Goal: Task Accomplishment & Management: Manage account settings

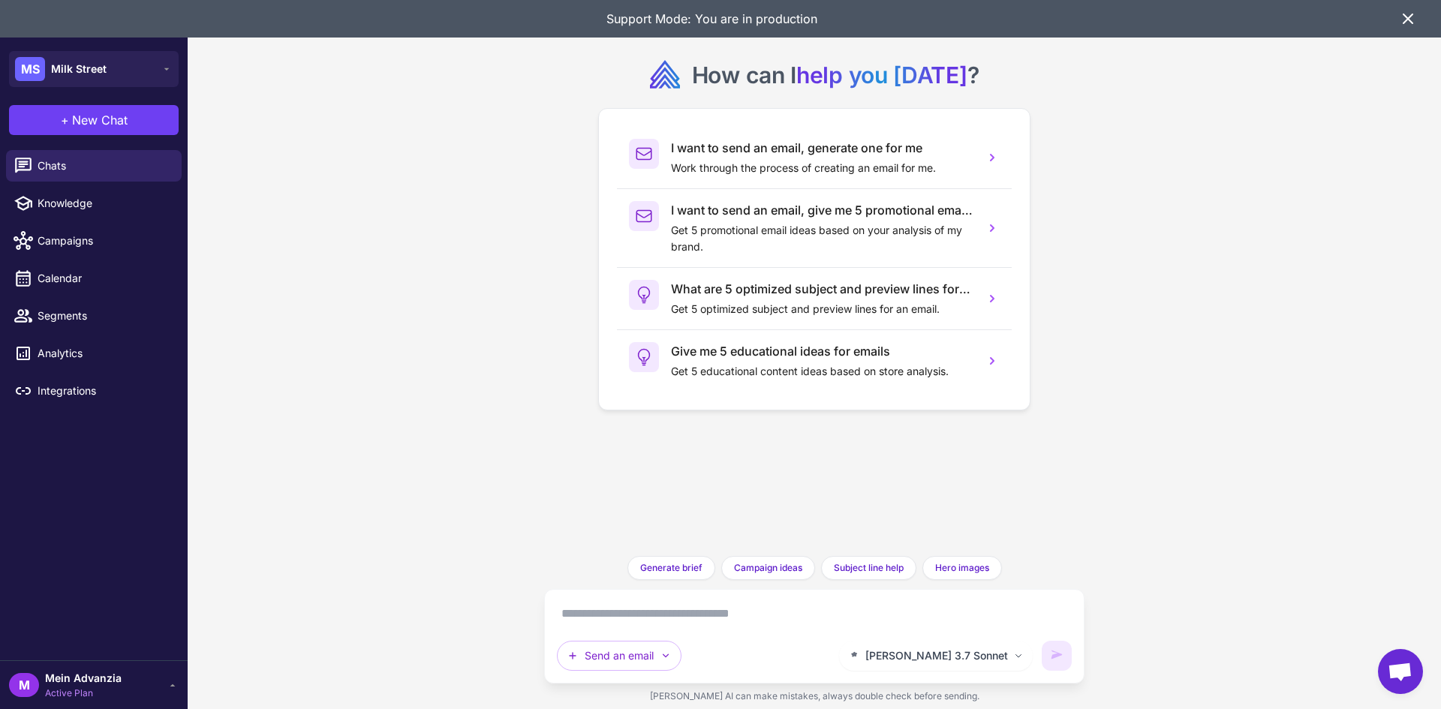
click at [169, 690] on div "M Mein Advanzia Active Plan" at bounding box center [94, 685] width 170 height 30
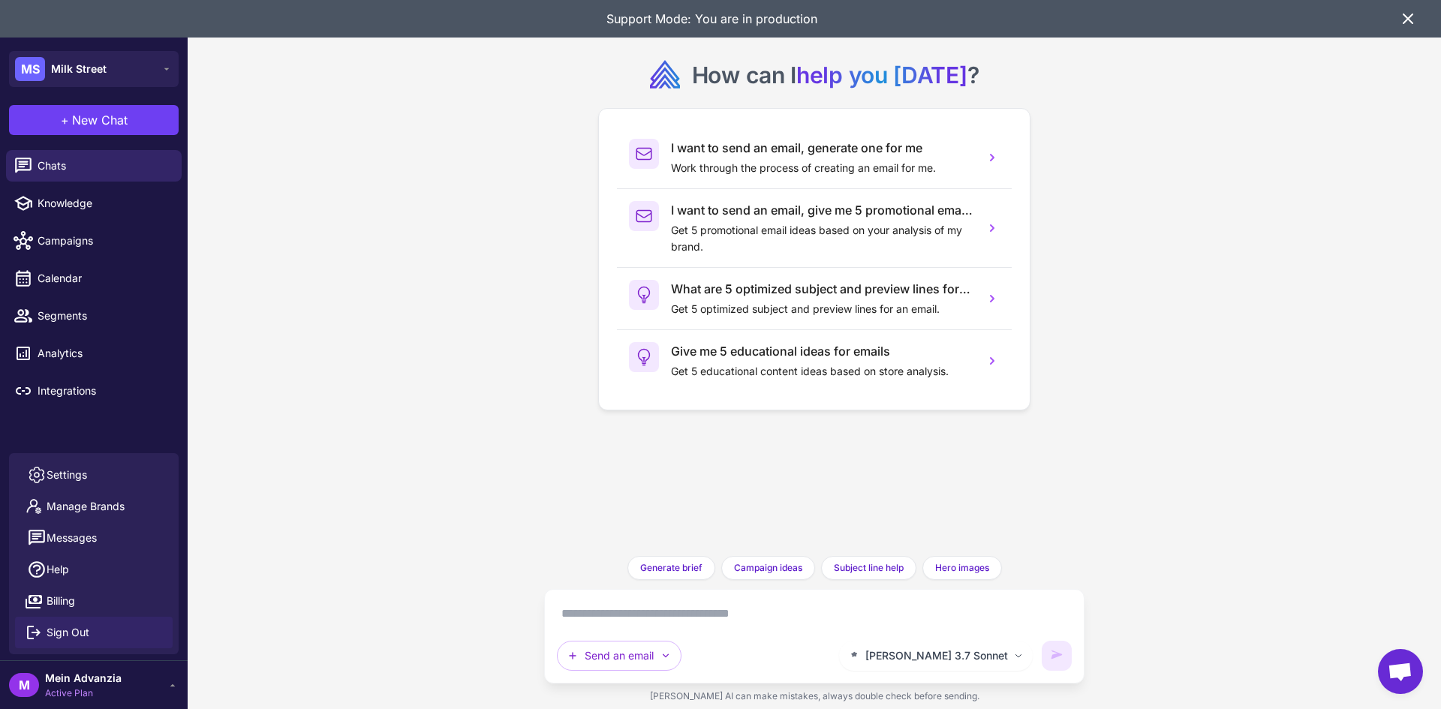
click at [91, 628] on button "Sign Out" at bounding box center [94, 633] width 158 height 32
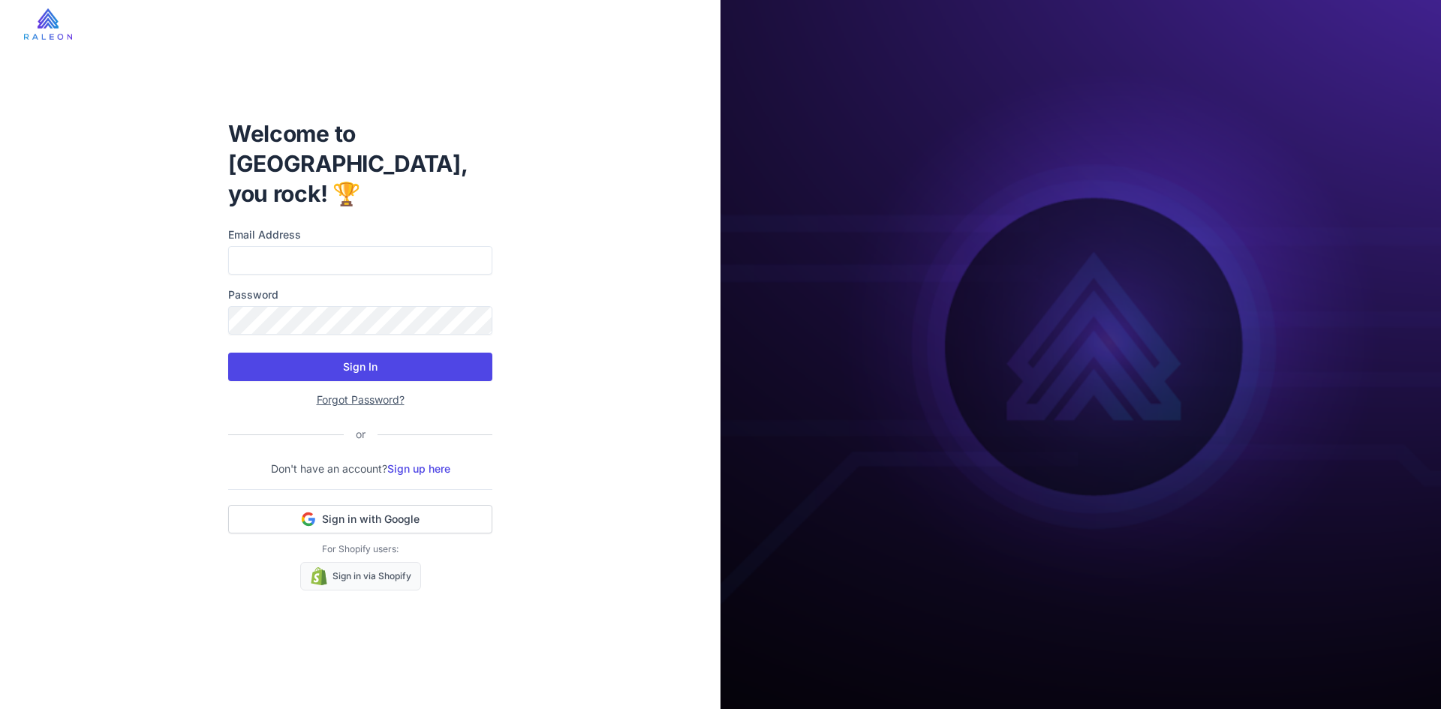
type input "**********"
click at [355, 353] on button "Sign In" at bounding box center [360, 367] width 264 height 29
